Goal: Task Accomplishment & Management: Manage account settings

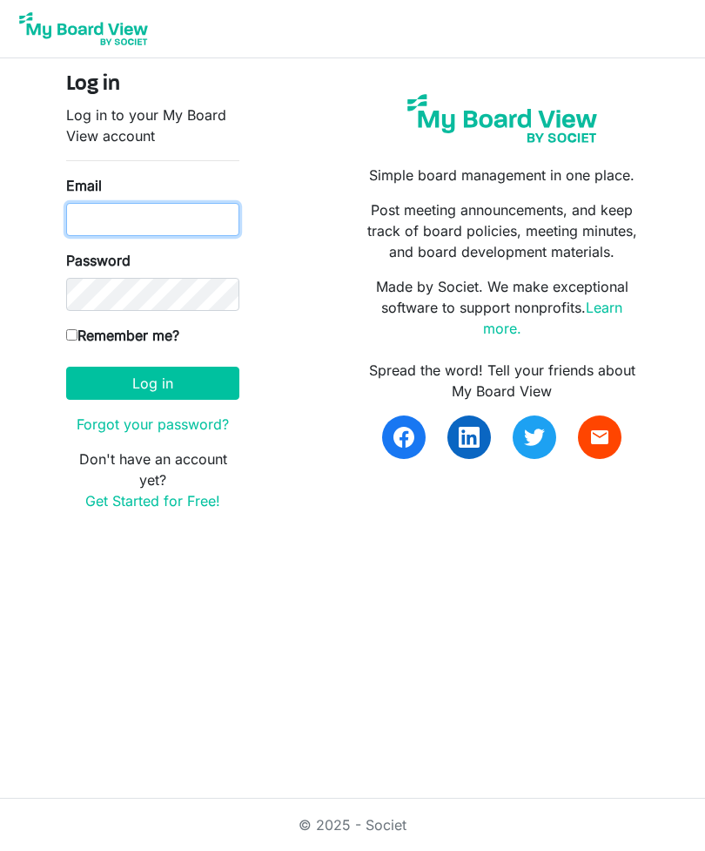
click at [138, 234] on input "Email" at bounding box center [152, 219] width 173 height 33
type input "[EMAIL_ADDRESS][DOMAIN_NAME]"
click at [77, 336] on input "Remember me?" at bounding box center [71, 334] width 11 height 11
checkbox input "true"
click at [162, 383] on button "Log in" at bounding box center [152, 383] width 173 height 33
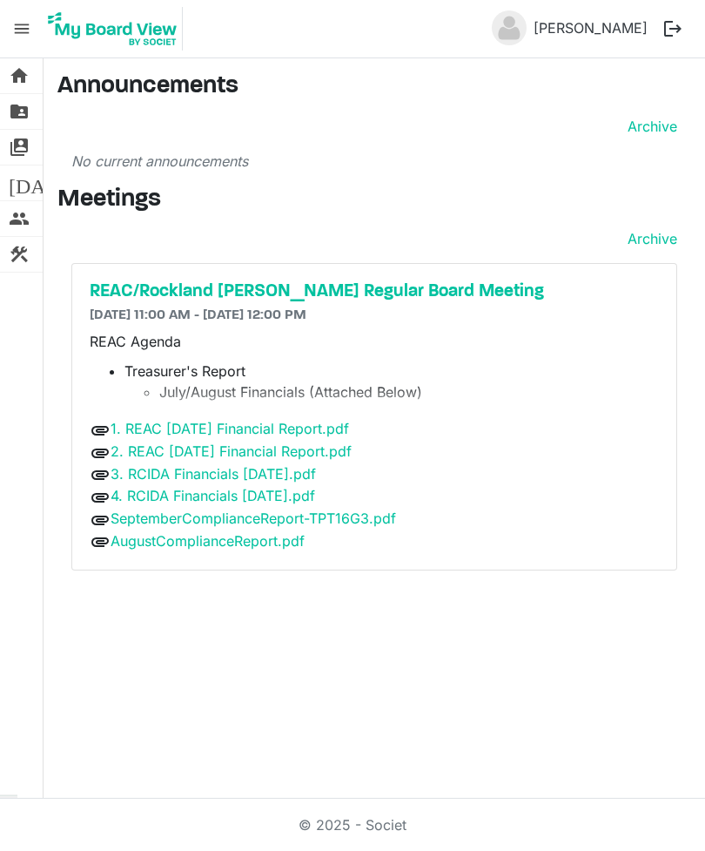
click at [293, 297] on h5 "REAC/Rockland [PERSON_NAME] Regular Board Meeting" at bounding box center [374, 291] width 569 height 21
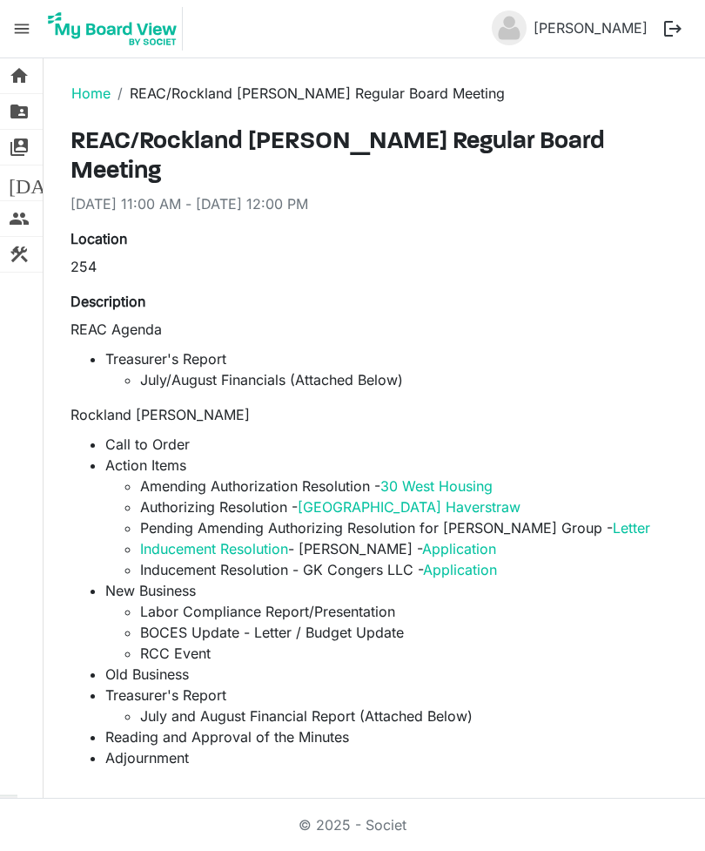
click at [702, 181] on main "Home REAC/Rockland [PERSON_NAME] Regular Board Meeting REAC/Rockland [PERSON_NA…" at bounding box center [375, 712] width 662 height 1308
